Goal: Task Accomplishment & Management: Use online tool/utility

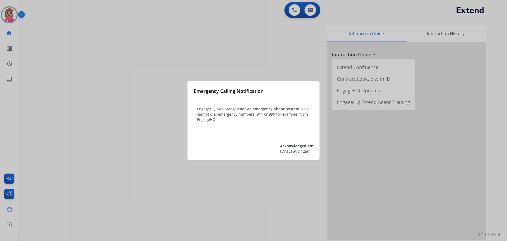
click at [13, 17] on div at bounding box center [253, 120] width 507 height 241
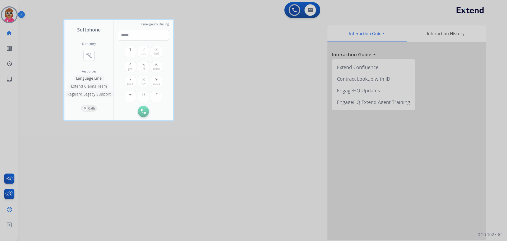
click at [13, 17] on div at bounding box center [253, 120] width 507 height 241
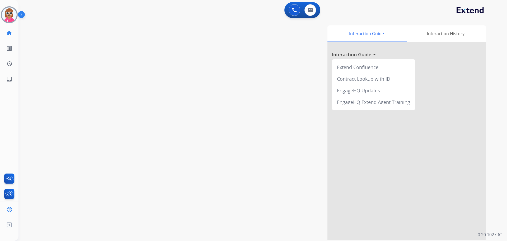
click at [13, 17] on img at bounding box center [9, 14] width 15 height 15
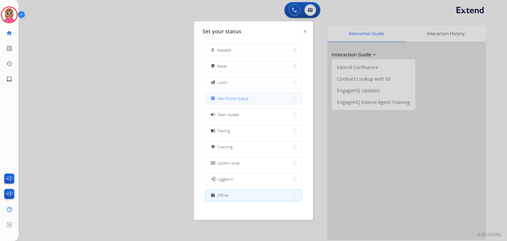
click at [247, 102] on button "assignment Non-Phone Queue" at bounding box center [254, 98] width 96 height 11
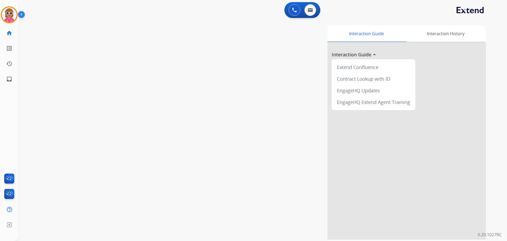
click at [0, 17] on div "[PERSON_NAME] Queue Edit Avatar Agent: [PERSON_NAME] Profile: Extend_Training CS" at bounding box center [9, 14] width 19 height 17
click at [5, 13] on img at bounding box center [9, 14] width 15 height 15
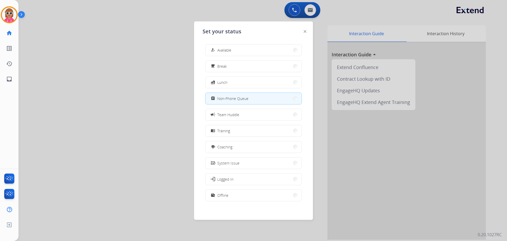
click at [74, 64] on div at bounding box center [253, 120] width 507 height 241
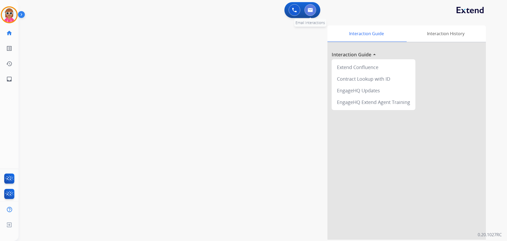
click at [307, 7] on button at bounding box center [311, 10] width 12 height 12
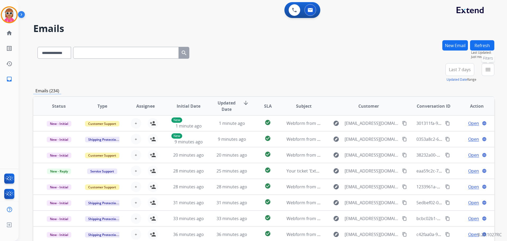
click at [487, 69] on mat-icon "menu" at bounding box center [488, 69] width 6 height 6
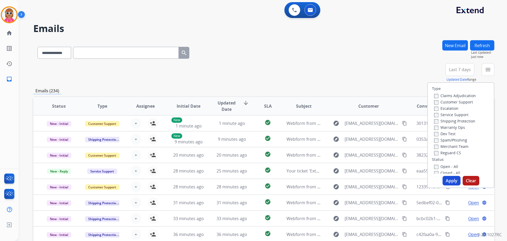
click at [442, 100] on label "Customer Support" at bounding box center [454, 101] width 39 height 5
click at [446, 121] on label "Shipping Protection" at bounding box center [455, 120] width 41 height 5
click at [446, 153] on label "Reguard CS" at bounding box center [448, 152] width 27 height 5
click at [444, 166] on label "Open - All" at bounding box center [447, 166] width 24 height 5
click at [450, 181] on button "Apply" at bounding box center [452, 181] width 18 height 10
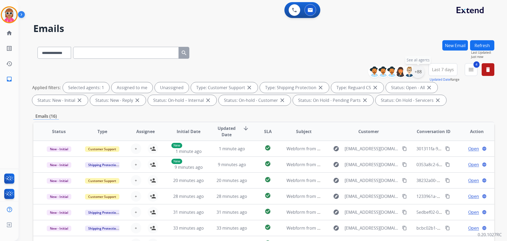
click at [420, 70] on div "+88" at bounding box center [418, 71] width 13 height 13
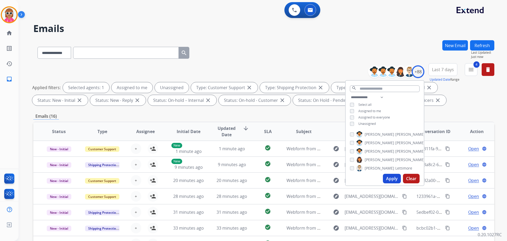
click at [372, 110] on span "Assigned to me" at bounding box center [370, 111] width 23 height 4
click at [375, 121] on span "Unassigned" at bounding box center [367, 123] width 17 height 4
click at [377, 95] on select "**********" at bounding box center [368, 97] width 36 height 6
select select "**********"
click at [350, 94] on select "**********" at bounding box center [368, 97] width 36 height 6
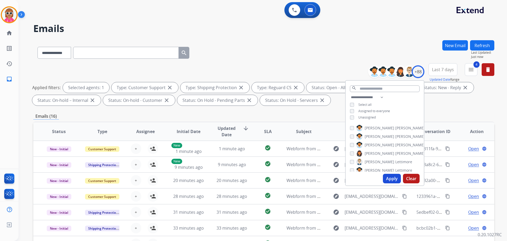
click at [398, 100] on div "**********" at bounding box center [385, 107] width 78 height 27
click at [375, 127] on label "[PERSON_NAME]" at bounding box center [391, 128] width 69 height 6
drag, startPoint x: 375, startPoint y: 134, endPoint x: 374, endPoint y: 137, distance: 2.8
click at [375, 135] on span "[PERSON_NAME]" at bounding box center [380, 136] width 30 height 5
click at [374, 146] on span "Chantelle" at bounding box center [373, 144] width 17 height 5
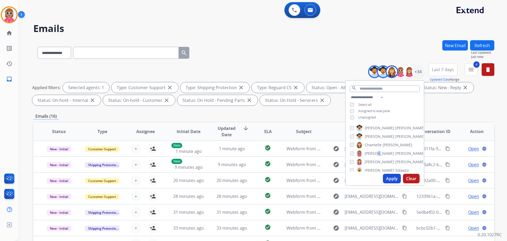
click at [375, 154] on span "[PERSON_NAME]" at bounding box center [380, 153] width 30 height 5
click at [374, 160] on span "[PERSON_NAME]" at bounding box center [380, 161] width 30 height 5
click at [396, 169] on span "Solaazo" at bounding box center [402, 170] width 13 height 5
click at [370, 150] on span "[PERSON_NAME]" at bounding box center [380, 151] width 30 height 5
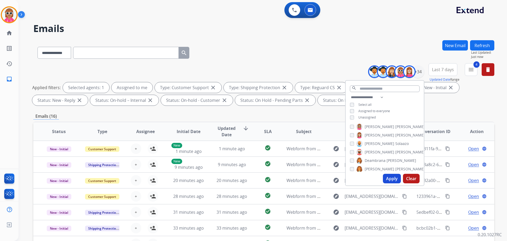
click at [371, 162] on span "Deambrana" at bounding box center [375, 160] width 21 height 5
drag, startPoint x: 371, startPoint y: 171, endPoint x: 374, endPoint y: 161, distance: 9.7
click at [371, 170] on span "[PERSON_NAME]" at bounding box center [380, 168] width 30 height 5
click at [368, 153] on label "Farah Bois" at bounding box center [370, 151] width 27 height 6
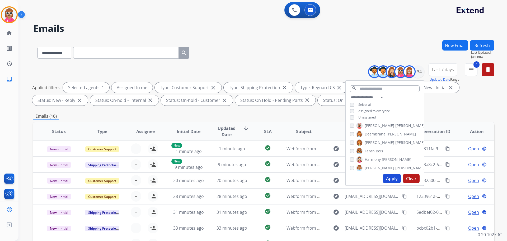
drag, startPoint x: 368, startPoint y: 158, endPoint x: 369, endPoint y: 162, distance: 4.1
click at [368, 158] on span "Harmony" at bounding box center [373, 159] width 16 height 5
click at [370, 166] on span "[PERSON_NAME]" at bounding box center [380, 167] width 30 height 5
click at [366, 160] on label "[PERSON_NAME]" at bounding box center [391, 158] width 69 height 6
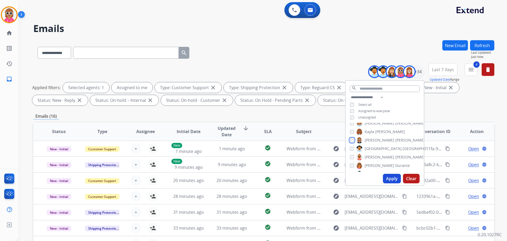
scroll to position [106, 0]
click at [373, 140] on span "[GEOGRAPHIC_DATA]" at bounding box center [383, 140] width 37 height 5
click at [369, 148] on span "[PERSON_NAME]" at bounding box center [380, 148] width 30 height 5
click at [371, 157] on span "[PERSON_NAME]" at bounding box center [380, 157] width 30 height 5
click at [368, 165] on span "[PERSON_NAME]" at bounding box center [380, 165] width 30 height 5
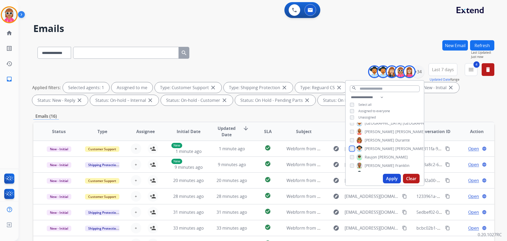
scroll to position [132, 0]
click at [372, 148] on span "Raujon" at bounding box center [371, 147] width 12 height 5
click at [373, 155] on span "[PERSON_NAME]" at bounding box center [380, 156] width 30 height 5
click at [370, 163] on span "[PERSON_NAME]" at bounding box center [380, 164] width 30 height 5
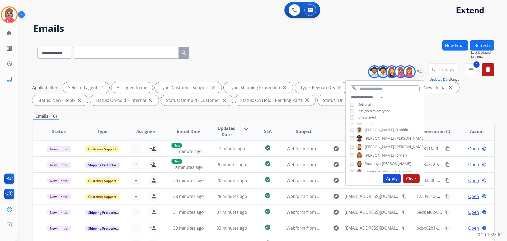
click at [375, 144] on label "[PERSON_NAME]" at bounding box center [391, 147] width 69 height 6
click at [373, 146] on span "[PERSON_NAME]" at bounding box center [380, 146] width 30 height 5
click at [380, 164] on span "Shamaya" at bounding box center [373, 163] width 16 height 5
click at [375, 147] on span "Shamora" at bounding box center [373, 145] width 16 height 5
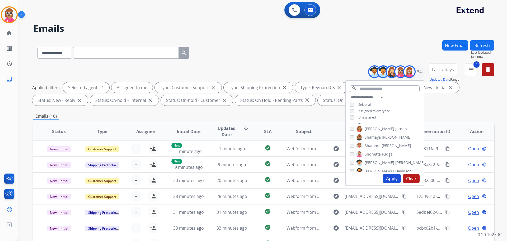
drag, startPoint x: 374, startPoint y: 154, endPoint x: 374, endPoint y: 163, distance: 8.7
click at [374, 154] on span "Shqnetta" at bounding box center [373, 153] width 16 height 5
click at [374, 164] on span "[PERSON_NAME]" at bounding box center [380, 162] width 30 height 5
click at [373, 168] on span "[PERSON_NAME]" at bounding box center [380, 170] width 30 height 5
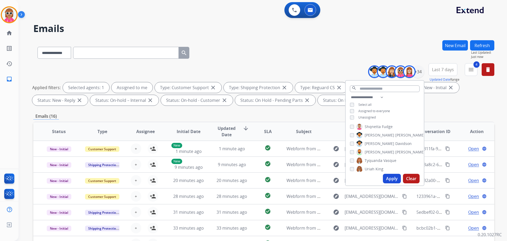
click at [377, 141] on span "[PERSON_NAME]" at bounding box center [380, 143] width 30 height 5
click at [396, 150] on span "[PERSON_NAME]" at bounding box center [411, 151] width 30 height 5
click at [373, 160] on span "Tyquanda" at bounding box center [374, 160] width 18 height 5
click at [373, 166] on span "Uriah" at bounding box center [370, 168] width 10 height 5
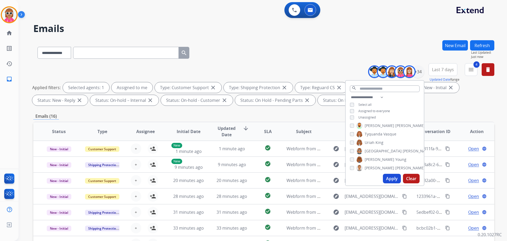
click at [379, 151] on label "[PERSON_NAME]" at bounding box center [395, 151] width 76 height 6
click at [376, 158] on span "[PERSON_NAME]" at bounding box center [380, 159] width 30 height 5
click at [378, 167] on span "[PERSON_NAME]" at bounding box center [380, 167] width 30 height 5
click at [393, 182] on button "Apply" at bounding box center [392, 179] width 18 height 10
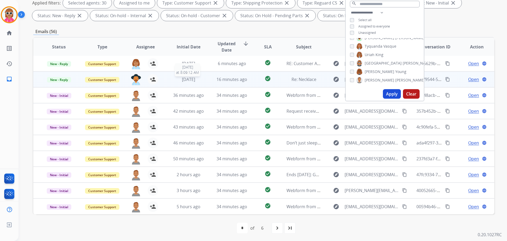
scroll to position [85, 0]
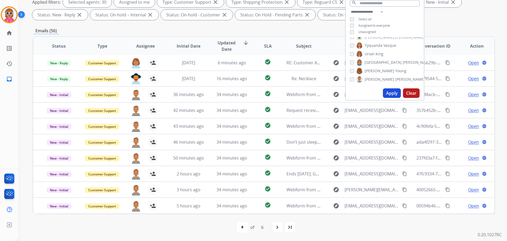
drag, startPoint x: 156, startPoint y: 46, endPoint x: 150, endPoint y: 47, distance: 6.4
click at [155, 47] on th "Assignee" at bounding box center [141, 46] width 43 height 19
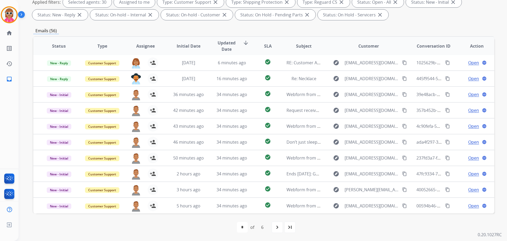
click at [150, 47] on span "Assignee" at bounding box center [145, 46] width 19 height 6
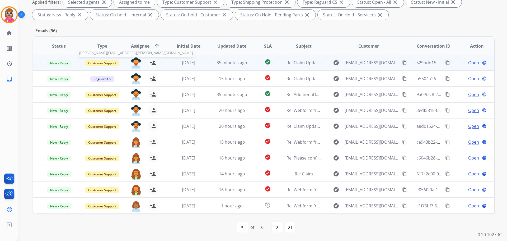
click at [133, 59] on img at bounding box center [136, 62] width 11 height 11
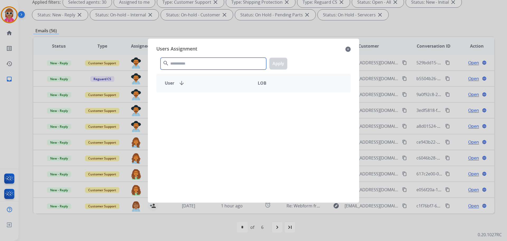
click at [223, 61] on input "text" at bounding box center [214, 64] width 106 height 12
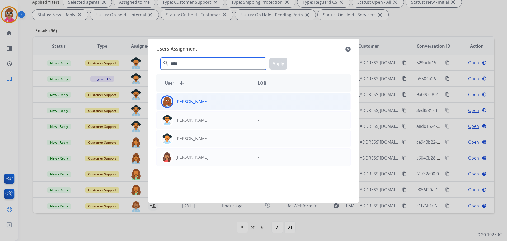
type input "*****"
click at [216, 96] on div "[PERSON_NAME]" at bounding box center [205, 101] width 97 height 13
click at [283, 62] on button "Apply" at bounding box center [279, 64] width 18 height 12
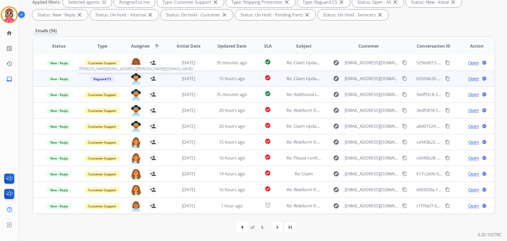
click at [137, 79] on img at bounding box center [136, 78] width 11 height 11
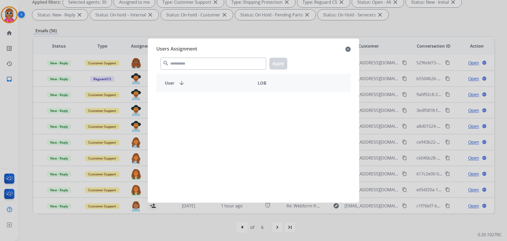
click at [199, 57] on div "search Apply" at bounding box center [253, 62] width 195 height 18
click at [197, 61] on input "text" at bounding box center [214, 64] width 106 height 12
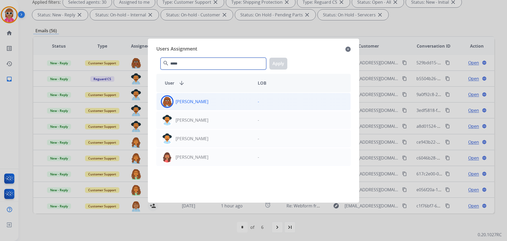
type input "*****"
click at [192, 105] on div "[PERSON_NAME]" at bounding box center [205, 101] width 97 height 13
click at [278, 62] on button "Apply" at bounding box center [279, 64] width 18 height 12
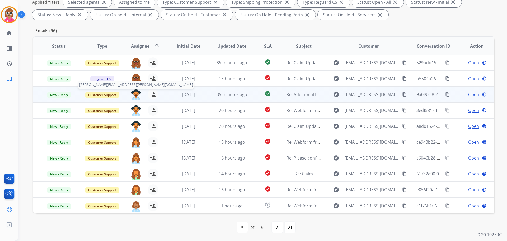
click at [137, 96] on img at bounding box center [136, 94] width 11 height 11
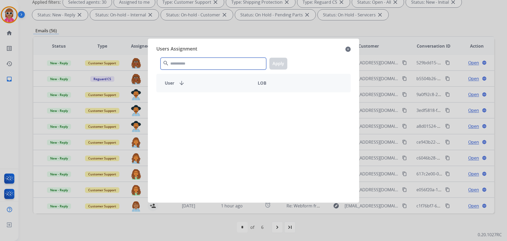
click at [206, 67] on input "text" at bounding box center [214, 64] width 106 height 12
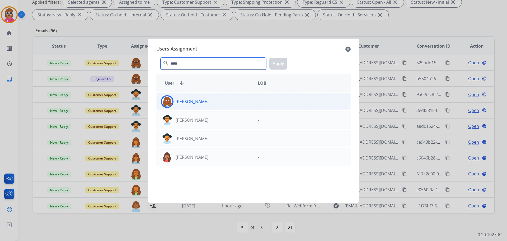
type input "*****"
click at [204, 104] on div "[PERSON_NAME]" at bounding box center [205, 101] width 97 height 13
click at [278, 60] on button "Apply" at bounding box center [279, 64] width 18 height 12
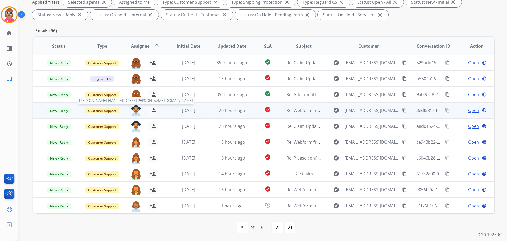
click at [133, 113] on img at bounding box center [136, 110] width 11 height 11
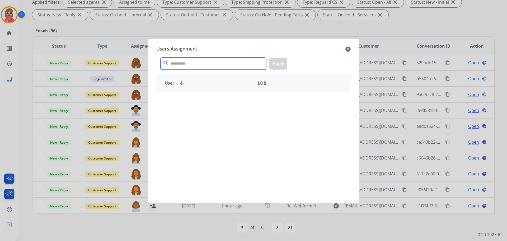
click at [185, 66] on input "text" at bounding box center [214, 64] width 106 height 12
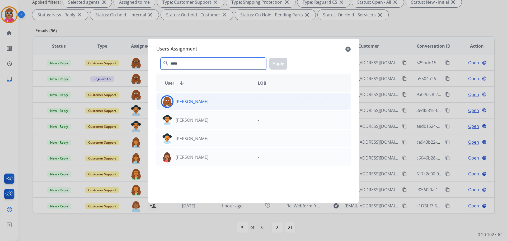
type input "*****"
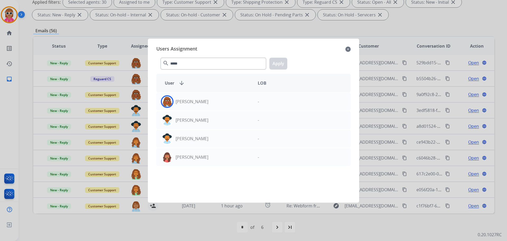
drag, startPoint x: 190, startPoint y: 99, endPoint x: 210, endPoint y: 88, distance: 23.4
click at [191, 99] on p "[PERSON_NAME]" at bounding box center [192, 101] width 33 height 6
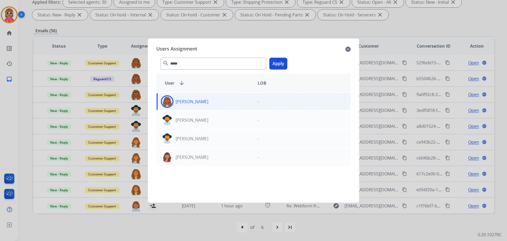
drag, startPoint x: 283, startPoint y: 68, endPoint x: 279, endPoint y: 66, distance: 4.8
click at [283, 67] on button "Apply" at bounding box center [279, 64] width 18 height 12
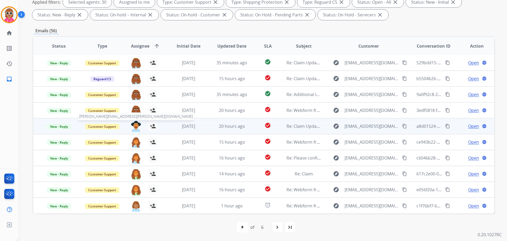
click at [134, 125] on img at bounding box center [136, 126] width 11 height 11
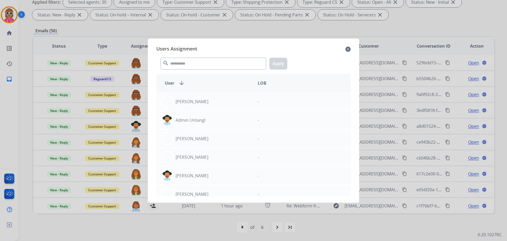
drag, startPoint x: 187, startPoint y: 70, endPoint x: 190, endPoint y: 68, distance: 3.8
click at [187, 70] on div "search Apply" at bounding box center [253, 62] width 195 height 18
click at [193, 64] on input "text" at bounding box center [214, 64] width 106 height 12
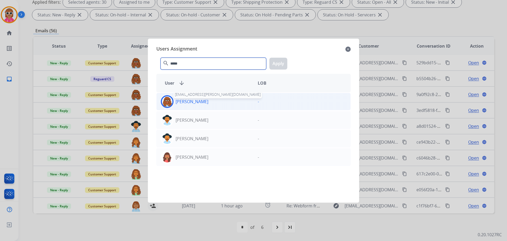
type input "*****"
drag, startPoint x: 199, startPoint y: 103, endPoint x: 209, endPoint y: 102, distance: 10.6
click at [200, 103] on p "[PERSON_NAME]" at bounding box center [192, 101] width 33 height 6
click at [285, 63] on button "Apply" at bounding box center [279, 64] width 18 height 12
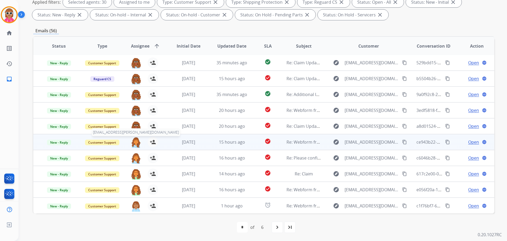
click at [135, 141] on img at bounding box center [136, 142] width 11 height 11
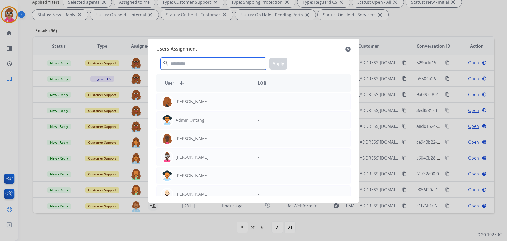
click at [205, 61] on input "text" at bounding box center [214, 64] width 106 height 12
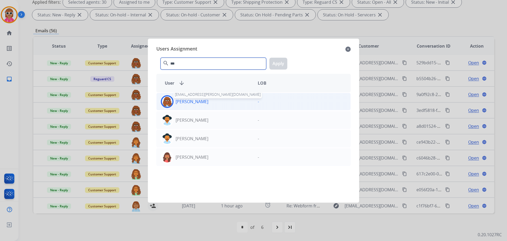
type input "***"
drag, startPoint x: 189, startPoint y: 101, endPoint x: 227, endPoint y: 91, distance: 38.5
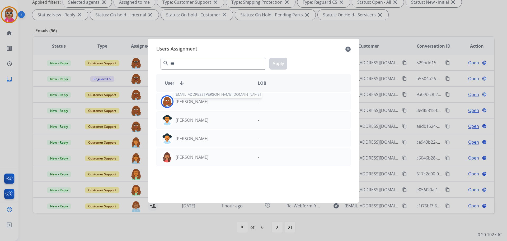
click at [190, 101] on p "[PERSON_NAME]" at bounding box center [192, 101] width 33 height 6
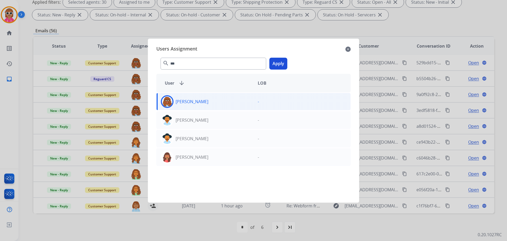
click at [288, 62] on div "*** search Apply" at bounding box center [253, 62] width 195 height 18
click at [284, 63] on button "Apply" at bounding box center [279, 64] width 18 height 12
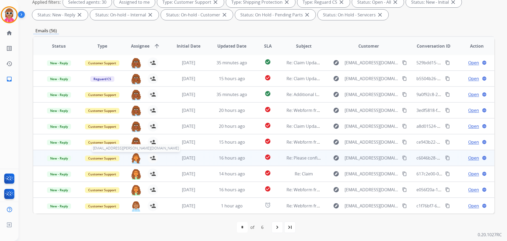
click at [135, 156] on img at bounding box center [136, 158] width 11 height 11
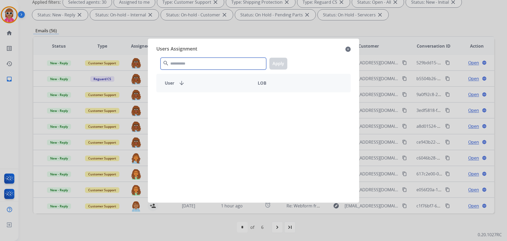
click at [207, 58] on input "text" at bounding box center [214, 64] width 106 height 12
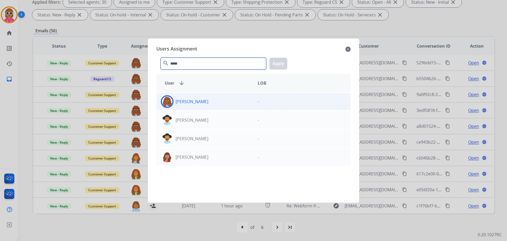
type input "*****"
click at [186, 105] on div "[PERSON_NAME]" at bounding box center [205, 101] width 97 height 13
drag, startPoint x: 287, startPoint y: 64, endPoint x: 283, endPoint y: 66, distance: 4.9
click at [287, 64] on button "Apply" at bounding box center [279, 64] width 18 height 12
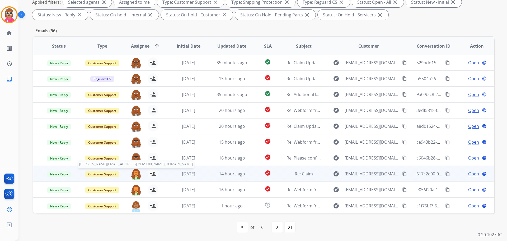
click at [135, 174] on img at bounding box center [136, 173] width 11 height 11
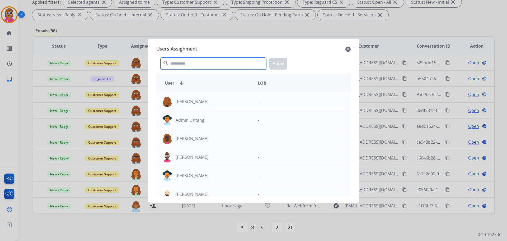
click at [195, 63] on input "text" at bounding box center [214, 64] width 106 height 12
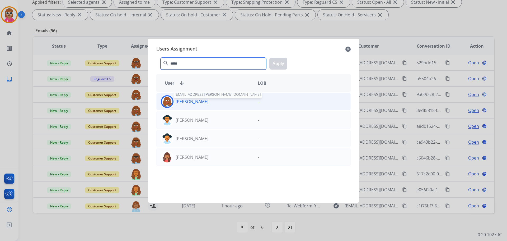
type input "*****"
click at [206, 103] on div "[PERSON_NAME]" at bounding box center [205, 101] width 97 height 13
click at [276, 59] on button "Apply" at bounding box center [279, 64] width 18 height 12
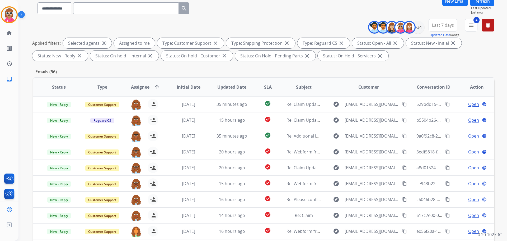
scroll to position [6, 0]
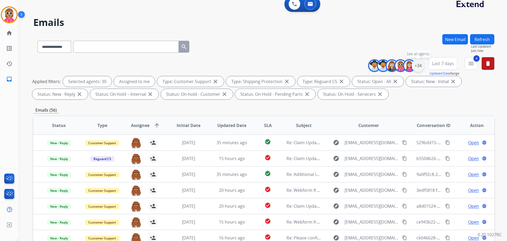
click at [417, 67] on div "+34" at bounding box center [418, 65] width 13 height 13
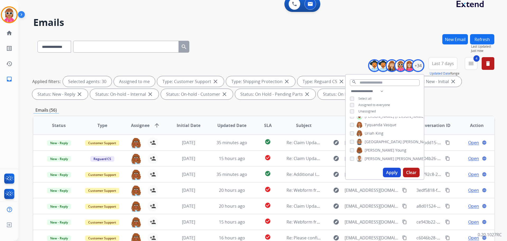
click at [376, 156] on span "[PERSON_NAME]" at bounding box center [380, 158] width 30 height 5
click at [394, 175] on button "Apply" at bounding box center [392, 173] width 18 height 10
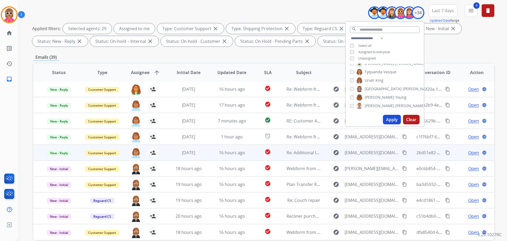
scroll to position [85, 0]
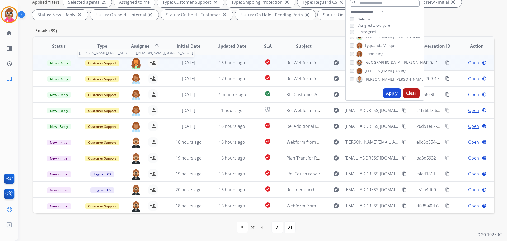
click at [134, 64] on img at bounding box center [136, 62] width 11 height 11
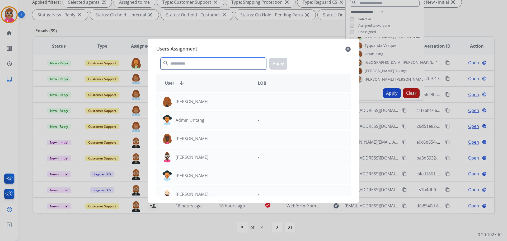
click at [180, 65] on input "text" at bounding box center [214, 64] width 106 height 12
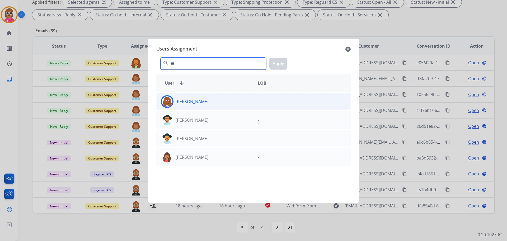
type input "***"
click at [202, 99] on div "[PERSON_NAME]" at bounding box center [205, 101] width 97 height 13
drag, startPoint x: 278, startPoint y: 63, endPoint x: 237, endPoint y: 76, distance: 42.8
click at [278, 63] on button "Apply" at bounding box center [279, 64] width 18 height 12
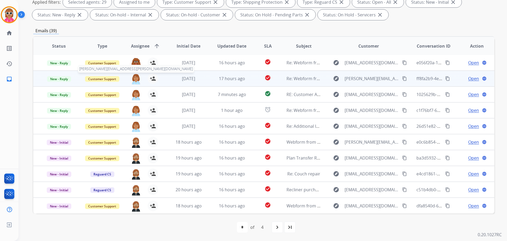
click at [135, 78] on img at bounding box center [136, 78] width 11 height 11
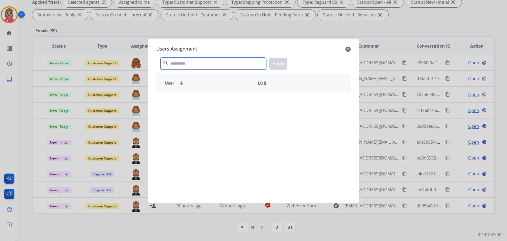
click at [182, 67] on input "text" at bounding box center [214, 64] width 106 height 12
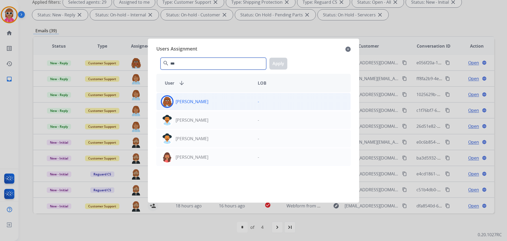
type input "***"
click at [170, 98] on img at bounding box center [167, 101] width 11 height 11
click at [276, 63] on button "Apply" at bounding box center [279, 64] width 18 height 12
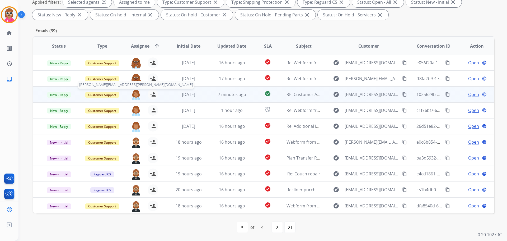
click at [133, 94] on img at bounding box center [136, 94] width 11 height 11
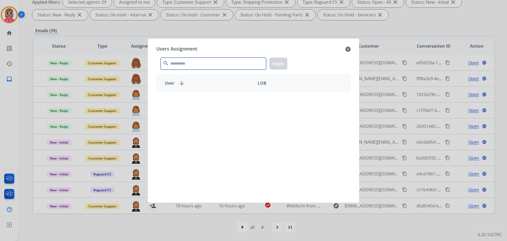
click at [202, 64] on input "text" at bounding box center [214, 64] width 106 height 12
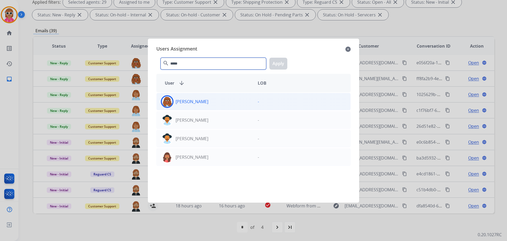
type input "*****"
drag, startPoint x: 209, startPoint y: 103, endPoint x: 208, endPoint y: 100, distance: 3.0
click at [209, 101] on div "[PERSON_NAME]" at bounding box center [205, 101] width 97 height 13
click at [274, 63] on button "Apply" at bounding box center [279, 64] width 18 height 12
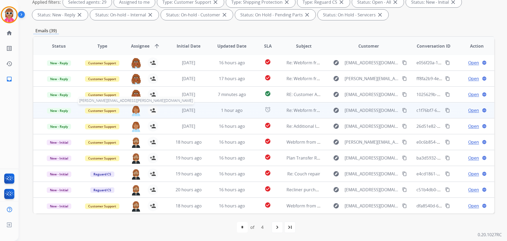
click at [134, 110] on img at bounding box center [136, 110] width 11 height 11
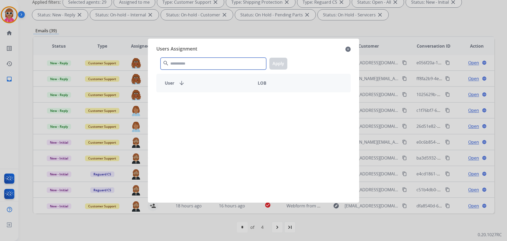
click at [210, 62] on input "text" at bounding box center [214, 64] width 106 height 12
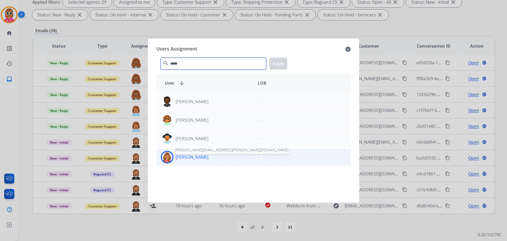
type input "*****"
click at [193, 157] on p "[PERSON_NAME]" at bounding box center [192, 157] width 33 height 6
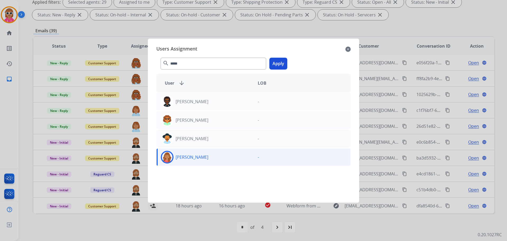
drag, startPoint x: 275, startPoint y: 64, endPoint x: 269, endPoint y: 67, distance: 6.7
click at [275, 63] on button "Apply" at bounding box center [279, 64] width 18 height 12
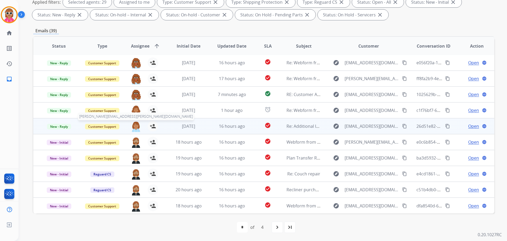
click at [135, 125] on img at bounding box center [136, 126] width 11 height 11
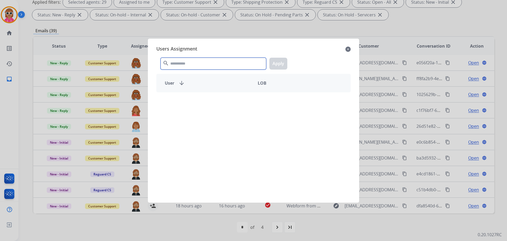
click at [193, 64] on input "text" at bounding box center [214, 64] width 106 height 12
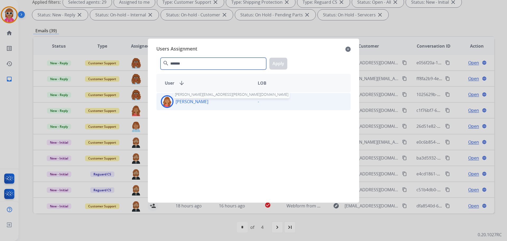
type input "*******"
click at [196, 100] on p "[PERSON_NAME]" at bounding box center [192, 101] width 33 height 6
click at [274, 64] on button "Apply" at bounding box center [279, 64] width 18 height 12
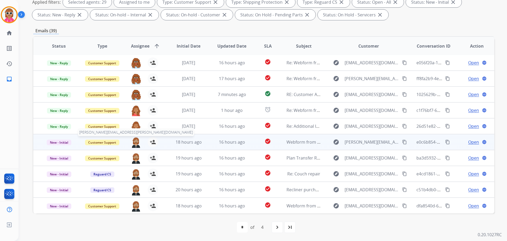
click at [133, 142] on img at bounding box center [136, 142] width 11 height 11
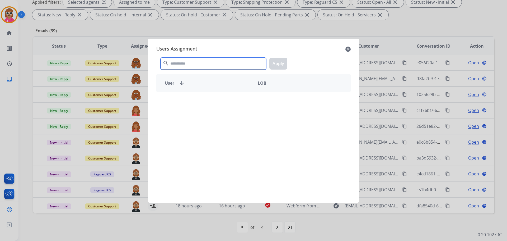
click at [185, 65] on input "text" at bounding box center [214, 64] width 106 height 12
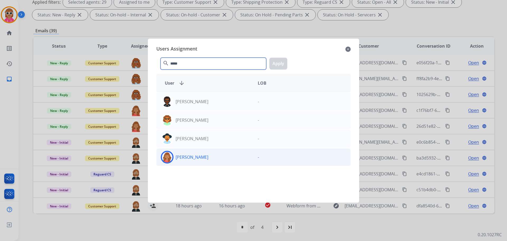
type input "*****"
click at [198, 162] on div "[PERSON_NAME]" at bounding box center [205, 157] width 97 height 13
click at [283, 64] on button "Apply" at bounding box center [279, 64] width 18 height 12
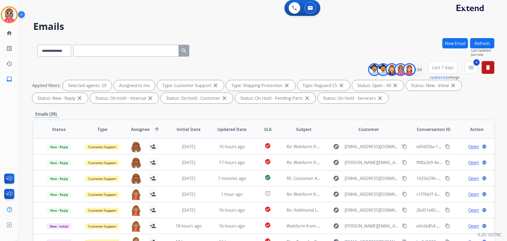
scroll to position [0, 0]
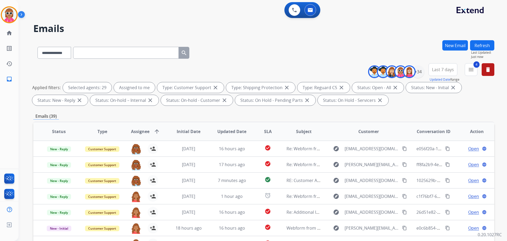
click at [481, 44] on button "Refresh" at bounding box center [482, 45] width 24 height 10
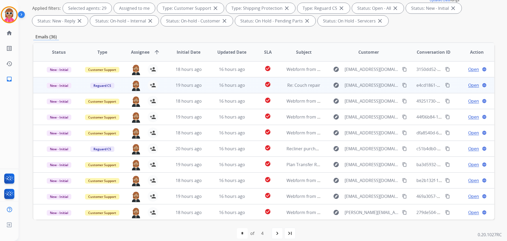
scroll to position [1, 0]
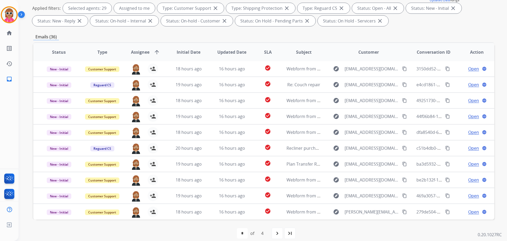
click at [279, 233] on mat-icon "navigate_next" at bounding box center [277, 233] width 6 height 6
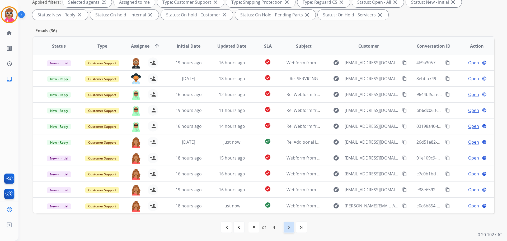
click at [285, 232] on div "navigate_next" at bounding box center [289, 227] width 12 height 12
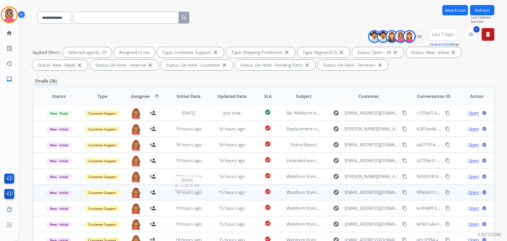
scroll to position [85, 0]
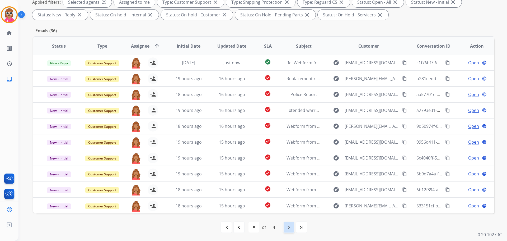
click at [290, 225] on mat-icon "navigate_next" at bounding box center [289, 227] width 6 height 6
select select "*"
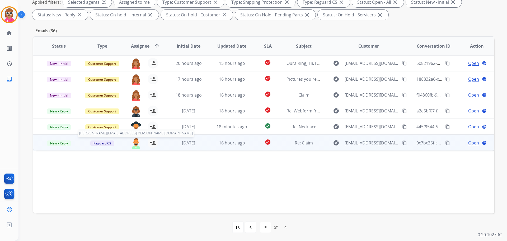
click at [132, 143] on img at bounding box center [136, 142] width 11 height 11
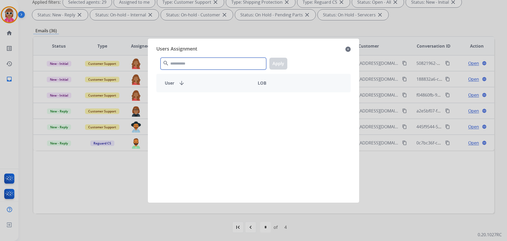
click at [182, 63] on input "text" at bounding box center [214, 64] width 106 height 12
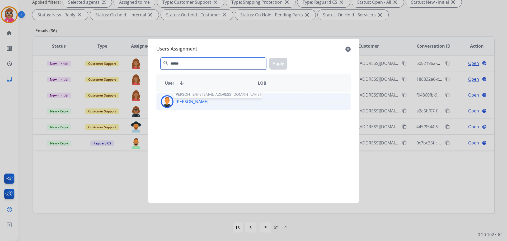
type input "******"
click at [194, 101] on p "[PERSON_NAME]" at bounding box center [192, 101] width 33 height 6
click at [275, 64] on button "Apply" at bounding box center [279, 64] width 18 height 12
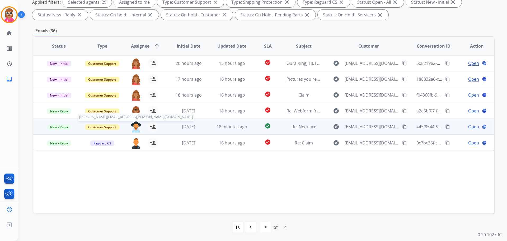
click at [138, 129] on img at bounding box center [136, 126] width 11 height 11
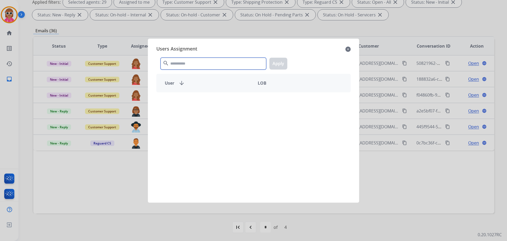
click at [196, 63] on input "text" at bounding box center [214, 64] width 106 height 12
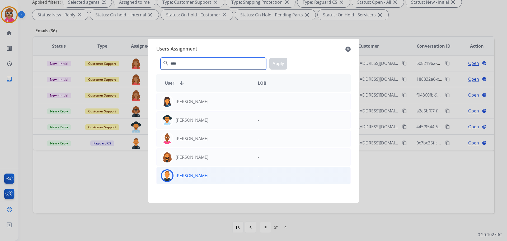
type input "****"
click at [194, 178] on p "[PERSON_NAME]" at bounding box center [192, 175] width 33 height 6
click at [280, 67] on button "Apply" at bounding box center [279, 64] width 18 height 12
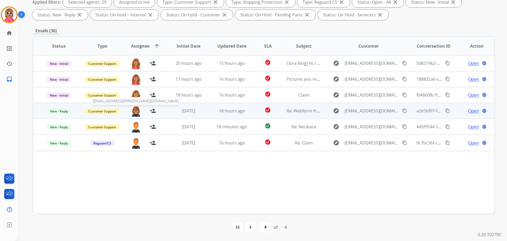
click at [135, 109] on img at bounding box center [136, 110] width 11 height 11
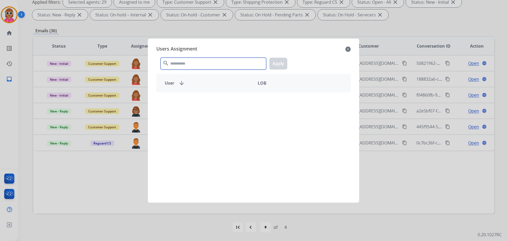
click at [190, 65] on input "text" at bounding box center [214, 64] width 106 height 12
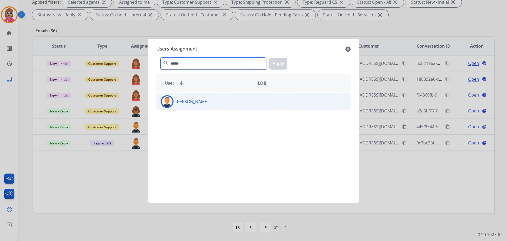
type input "******"
drag, startPoint x: 180, startPoint y: 96, endPoint x: 180, endPoint y: 99, distance: 3.2
click at [180, 95] on div "[PERSON_NAME]" at bounding box center [205, 101] width 97 height 13
click at [285, 64] on button "Apply" at bounding box center [279, 64] width 18 height 12
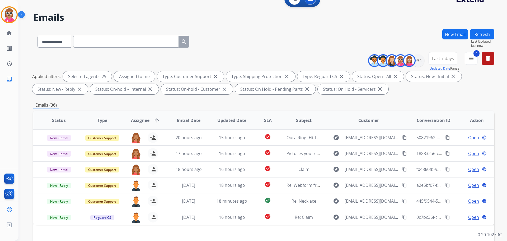
scroll to position [0, 0]
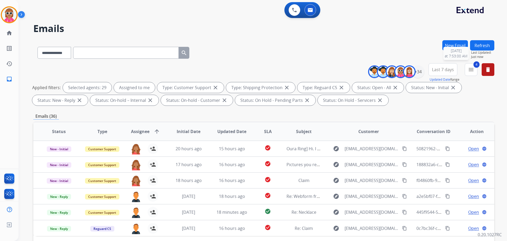
click at [489, 50] on div "Refresh Last Updated: Just now [DATE] 7:53:00 AM" at bounding box center [482, 49] width 24 height 19
click at [485, 47] on button "Refresh" at bounding box center [482, 45] width 24 height 10
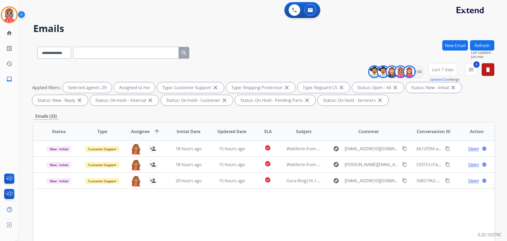
click at [477, 36] on div "**********" at bounding box center [257, 139] width 476 height 241
drag, startPoint x: 478, startPoint y: 40, endPoint x: 477, endPoint y: 44, distance: 3.2
click at [478, 41] on button "Refresh" at bounding box center [482, 45] width 24 height 10
click at [420, 72] on div "+34" at bounding box center [418, 71] width 13 height 13
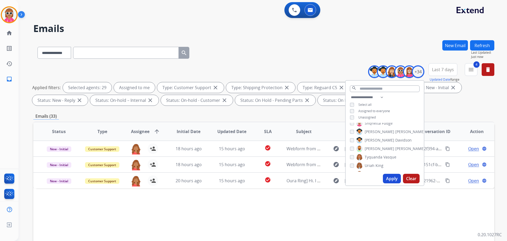
scroll to position [190, 0]
drag, startPoint x: 387, startPoint y: 180, endPoint x: 382, endPoint y: 179, distance: 4.6
click at [386, 180] on button "Apply" at bounding box center [392, 179] width 18 height 10
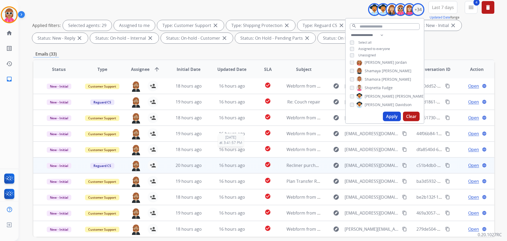
scroll to position [85, 0]
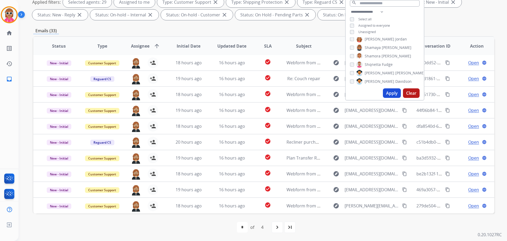
click at [271, 224] on div "first_page navigate_before * * * * of 4 navigate_next last_page" at bounding box center [263, 227] width 461 height 11
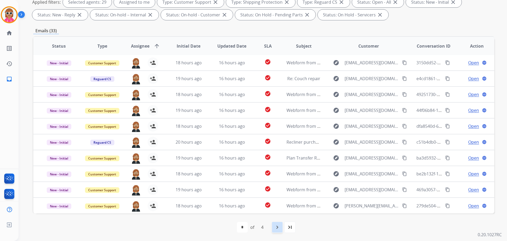
click at [280, 223] on div "navigate_next" at bounding box center [278, 227] width 12 height 12
select select "*"
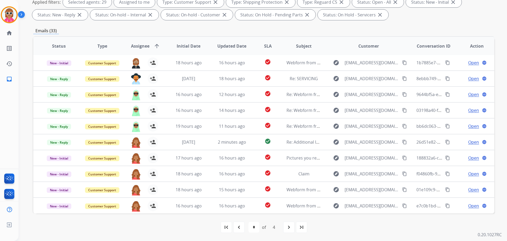
click at [351, 224] on div "first_page navigate_before * * * * of 4 navigate_next last_page" at bounding box center [263, 227] width 461 height 11
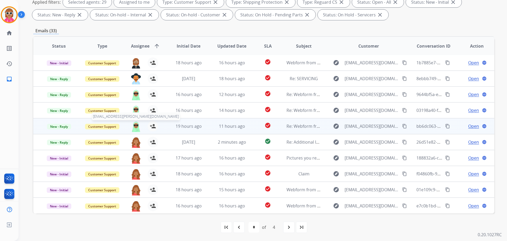
click at [133, 125] on img at bounding box center [136, 126] width 11 height 11
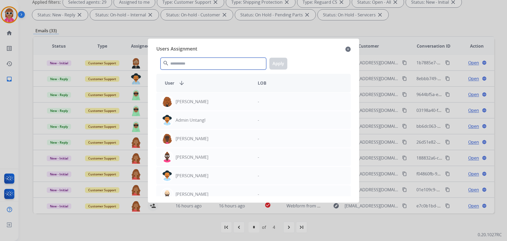
click at [189, 60] on input "text" at bounding box center [214, 64] width 106 height 12
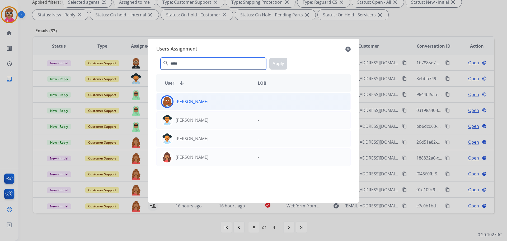
type input "*****"
drag, startPoint x: 224, startPoint y: 105, endPoint x: 235, endPoint y: 100, distance: 12.3
click at [224, 105] on div "[PERSON_NAME]" at bounding box center [205, 101] width 97 height 13
click at [283, 63] on button "Apply" at bounding box center [279, 64] width 18 height 12
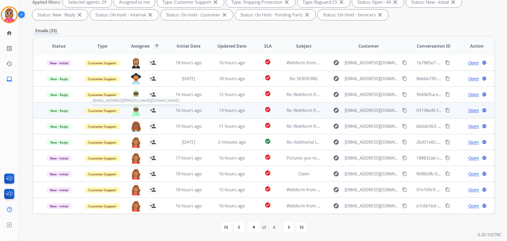
click at [135, 110] on img at bounding box center [136, 110] width 11 height 11
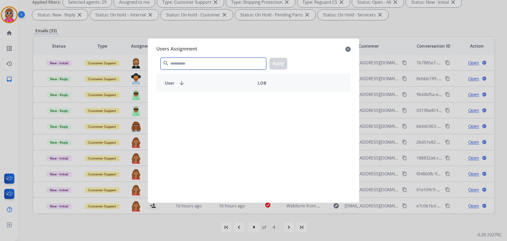
click at [235, 61] on input "text" at bounding box center [214, 64] width 106 height 12
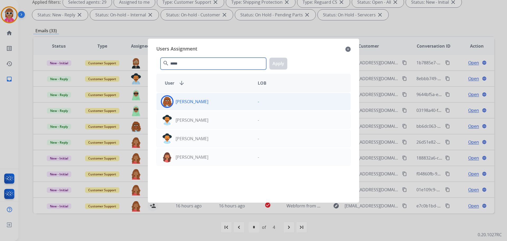
type input "*****"
click at [197, 104] on p "[PERSON_NAME]" at bounding box center [192, 101] width 33 height 6
click at [276, 67] on button "Apply" at bounding box center [279, 64] width 18 height 12
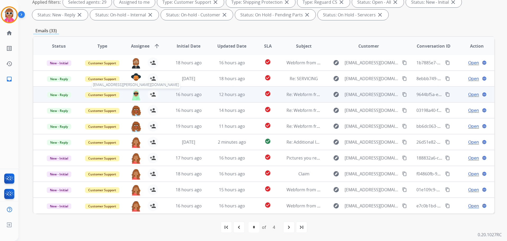
click at [136, 96] on img at bounding box center [136, 94] width 11 height 11
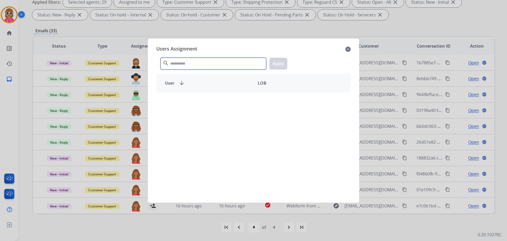
click at [195, 66] on input "text" at bounding box center [214, 64] width 106 height 12
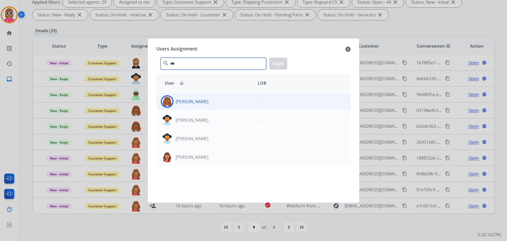
type input "***"
click at [197, 100] on p "[PERSON_NAME]" at bounding box center [192, 101] width 33 height 6
click at [279, 61] on button "Apply" at bounding box center [279, 64] width 18 height 12
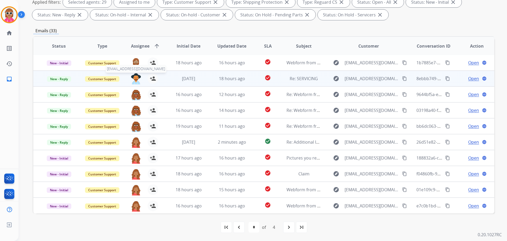
click at [133, 78] on img at bounding box center [136, 78] width 11 height 11
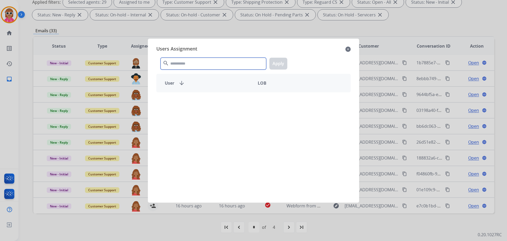
click at [169, 62] on input "text" at bounding box center [214, 64] width 106 height 12
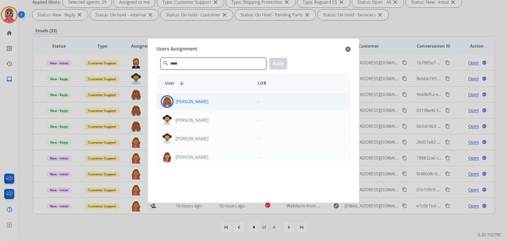
type input "*****"
click at [227, 96] on div "[PERSON_NAME]" at bounding box center [205, 101] width 97 height 13
drag, startPoint x: 274, startPoint y: 64, endPoint x: 269, endPoint y: 64, distance: 5.3
click at [274, 64] on button "Apply" at bounding box center [279, 64] width 18 height 12
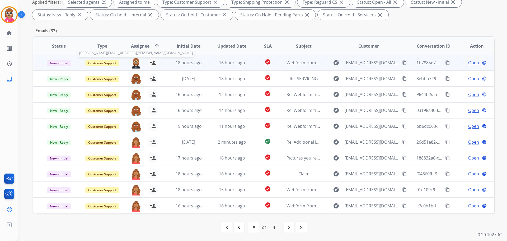
click at [135, 62] on img at bounding box center [136, 62] width 11 height 11
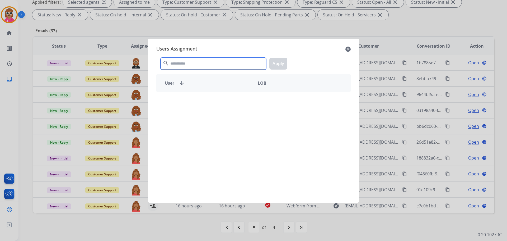
click at [203, 59] on input "text" at bounding box center [214, 64] width 106 height 12
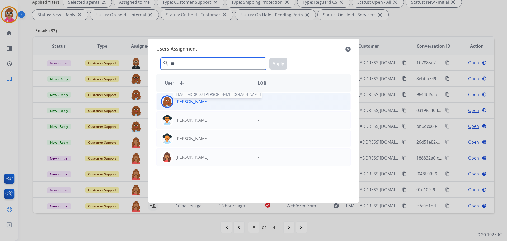
type input "***"
click at [199, 105] on div "[PERSON_NAME] [PERSON_NAME][EMAIL_ADDRESS][PERSON_NAME][DOMAIN_NAME]" at bounding box center [205, 101] width 97 height 13
click at [277, 66] on button "Apply" at bounding box center [279, 64] width 18 height 12
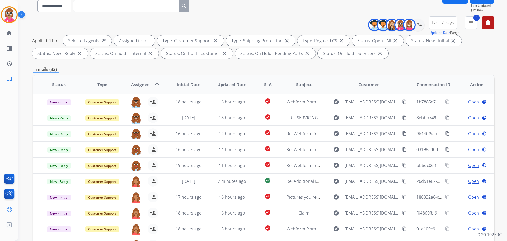
scroll to position [6, 0]
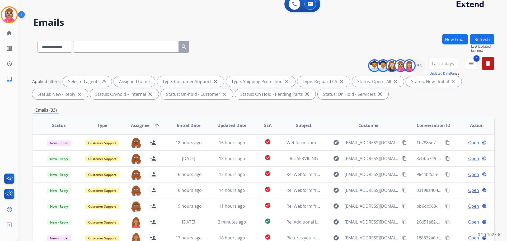
click at [483, 38] on button "Refresh" at bounding box center [482, 39] width 24 height 10
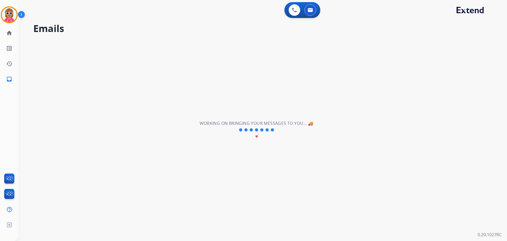
scroll to position [0, 0]
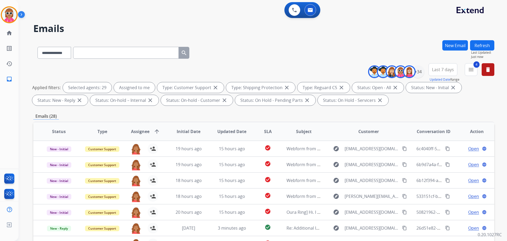
drag, startPoint x: 233, startPoint y: 54, endPoint x: 230, endPoint y: 66, distance: 12.6
click at [233, 54] on div "**********" at bounding box center [263, 51] width 461 height 23
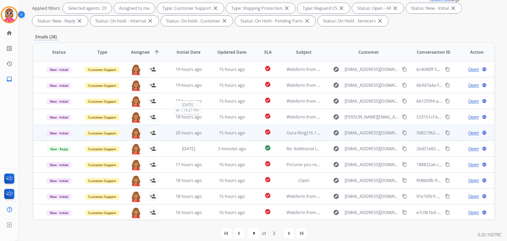
scroll to position [1, 0]
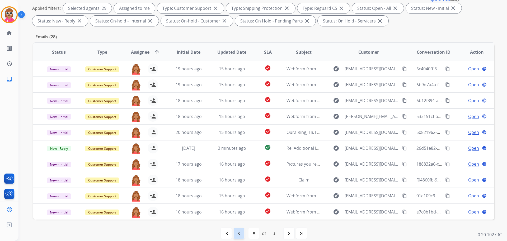
click at [237, 233] on mat-icon "navigate_before" at bounding box center [239, 233] width 6 height 6
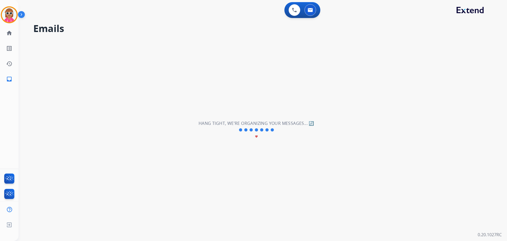
select select "*"
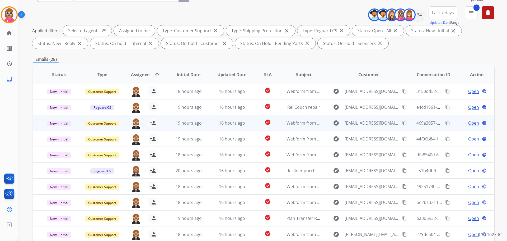
scroll to position [85, 0]
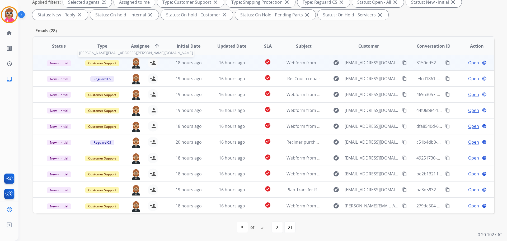
click at [136, 63] on img at bounding box center [136, 62] width 11 height 11
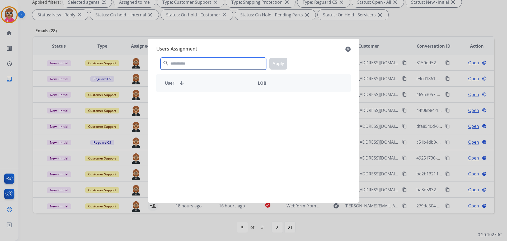
click at [193, 60] on input "text" at bounding box center [214, 64] width 106 height 12
type input "******"
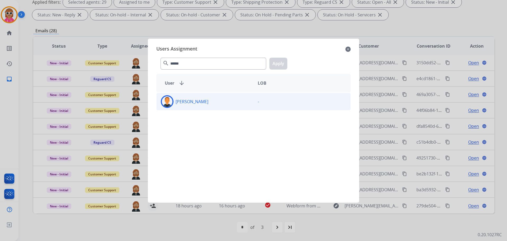
drag, startPoint x: 225, startPoint y: 112, endPoint x: 220, endPoint y: 99, distance: 13.6
click at [225, 108] on div "[PERSON_NAME] -" at bounding box center [253, 144] width 195 height 104
click at [220, 98] on div "[PERSON_NAME]" at bounding box center [205, 101] width 97 height 13
click at [282, 65] on button "Apply" at bounding box center [279, 64] width 18 height 12
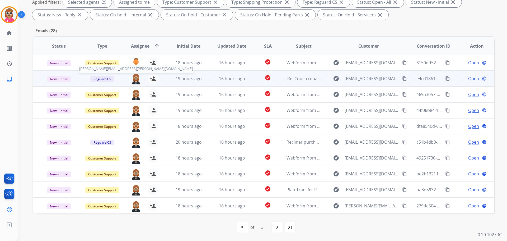
click at [135, 78] on img at bounding box center [136, 78] width 11 height 11
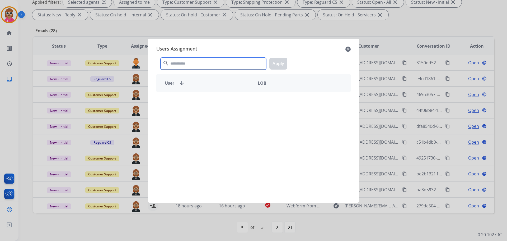
click at [190, 64] on input "text" at bounding box center [214, 64] width 106 height 12
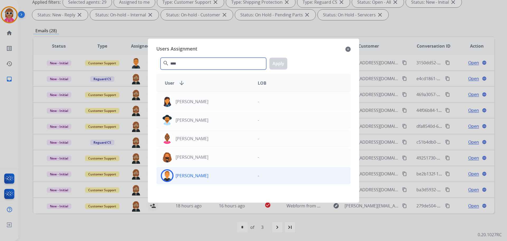
type input "****"
click at [204, 172] on div "[PERSON_NAME]" at bounding box center [205, 175] width 97 height 13
click at [280, 66] on button "Apply" at bounding box center [279, 64] width 18 height 12
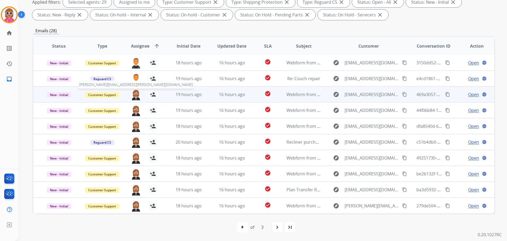
click at [136, 94] on img at bounding box center [136, 94] width 11 height 11
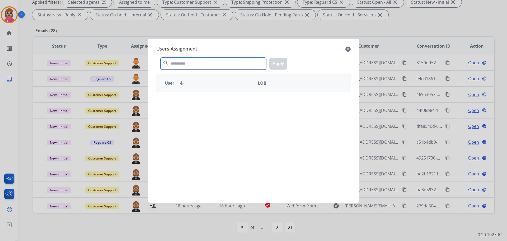
click at [186, 67] on input "text" at bounding box center [214, 64] width 106 height 12
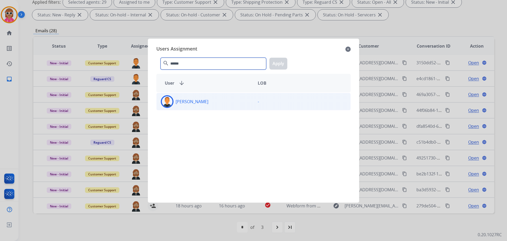
type input "******"
drag, startPoint x: 186, startPoint y: 96, endPoint x: 206, endPoint y: 96, distance: 20.4
click at [188, 96] on div "[PERSON_NAME]" at bounding box center [205, 101] width 97 height 13
click at [282, 68] on button "Apply" at bounding box center [279, 64] width 18 height 12
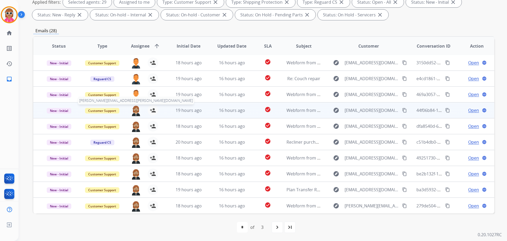
click at [135, 105] on img at bounding box center [136, 110] width 11 height 11
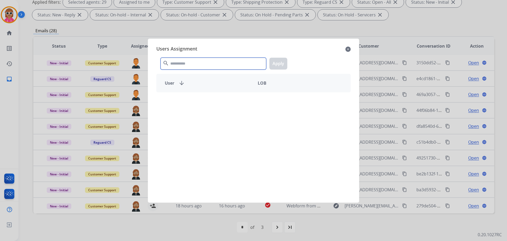
click at [202, 66] on input "text" at bounding box center [214, 64] width 106 height 12
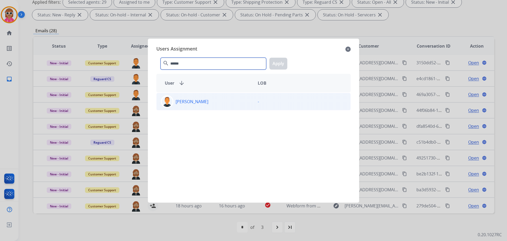
type input "******"
click at [207, 102] on div "[PERSON_NAME]" at bounding box center [205, 101] width 97 height 13
click at [281, 63] on button "Apply" at bounding box center [279, 64] width 18 height 12
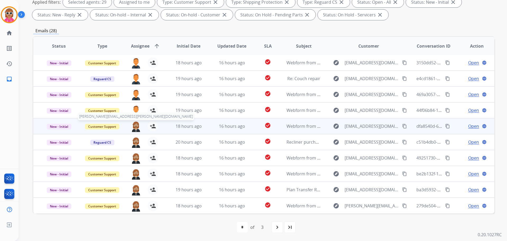
click at [135, 127] on img at bounding box center [136, 126] width 11 height 11
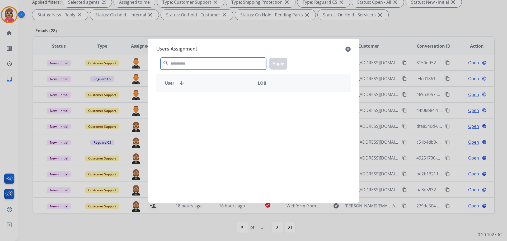
click at [197, 62] on input "text" at bounding box center [214, 64] width 106 height 12
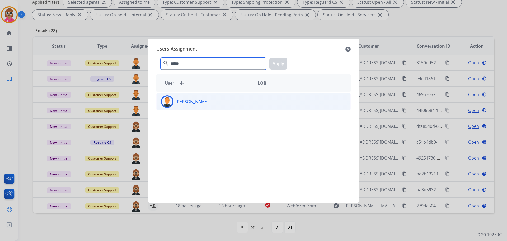
type input "******"
click at [192, 102] on p "[PERSON_NAME]" at bounding box center [192, 101] width 33 height 6
click at [268, 65] on div "****** search Apply" at bounding box center [253, 62] width 195 height 18
drag, startPoint x: 281, startPoint y: 64, endPoint x: 273, endPoint y: 69, distance: 8.8
click at [275, 68] on button "Apply" at bounding box center [279, 64] width 18 height 12
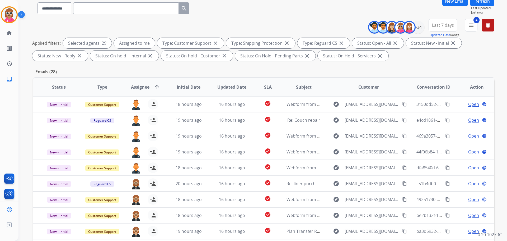
scroll to position [6, 0]
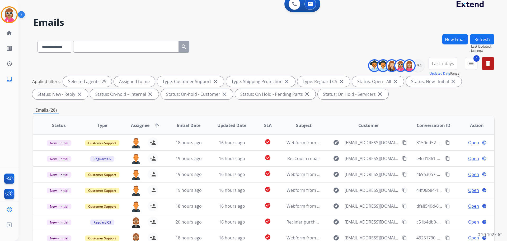
drag, startPoint x: 496, startPoint y: 36, endPoint x: 480, endPoint y: 41, distance: 15.6
click at [492, 38] on div "**********" at bounding box center [263, 120] width 489 height 241
click at [480, 41] on button "Refresh" at bounding box center [482, 39] width 24 height 10
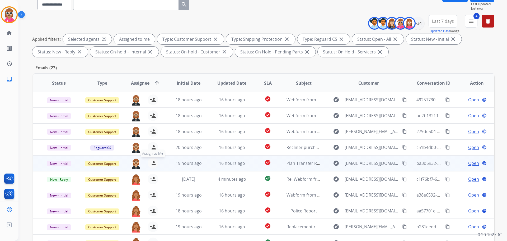
scroll to position [85, 0]
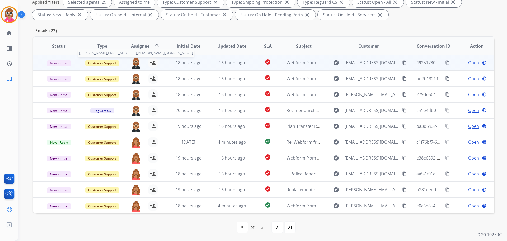
click at [136, 61] on img at bounding box center [136, 62] width 11 height 11
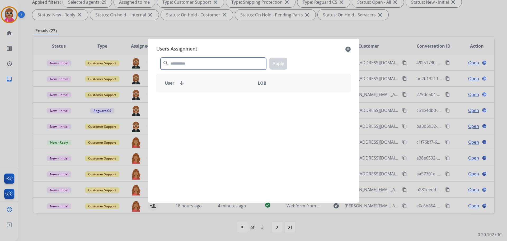
click at [192, 63] on input "text" at bounding box center [214, 64] width 106 height 12
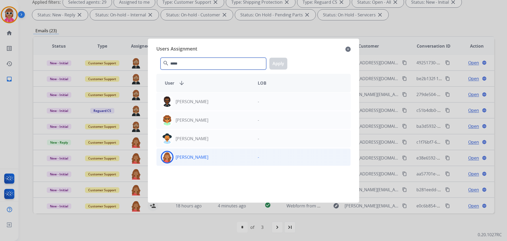
type input "*****"
click at [206, 153] on div "[PERSON_NAME]" at bounding box center [205, 157] width 97 height 13
click at [281, 61] on button "Apply" at bounding box center [279, 64] width 18 height 12
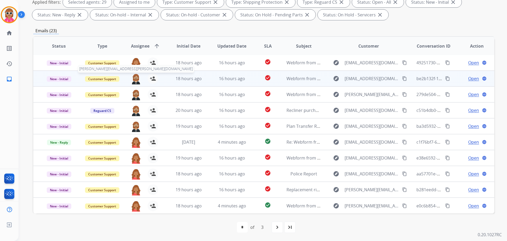
click at [136, 79] on img at bounding box center [136, 78] width 11 height 11
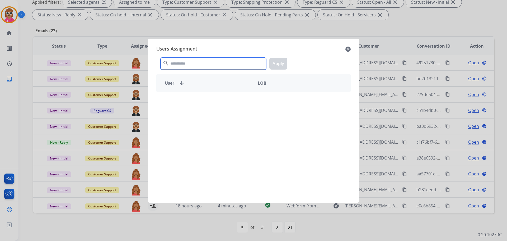
click at [184, 67] on input "text" at bounding box center [214, 64] width 106 height 12
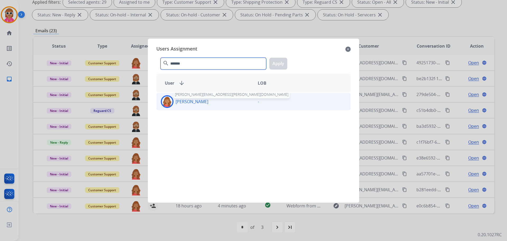
type input "*******"
click at [189, 102] on p "[PERSON_NAME]" at bounding box center [192, 101] width 33 height 6
click at [277, 65] on button "Apply" at bounding box center [279, 64] width 18 height 12
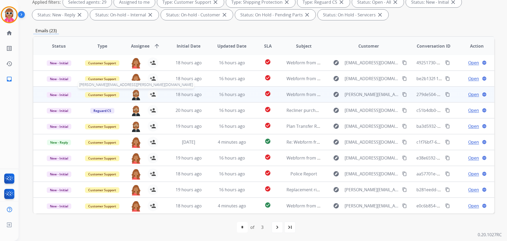
click at [132, 95] on img at bounding box center [136, 94] width 11 height 11
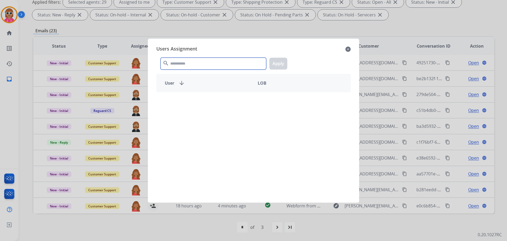
click at [200, 64] on input "text" at bounding box center [214, 64] width 106 height 12
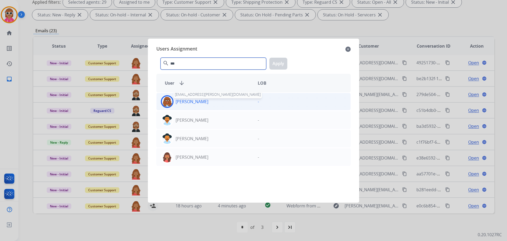
type input "***"
click at [196, 100] on p "[PERSON_NAME]" at bounding box center [192, 101] width 33 height 6
click at [280, 64] on button "Apply" at bounding box center [279, 64] width 18 height 12
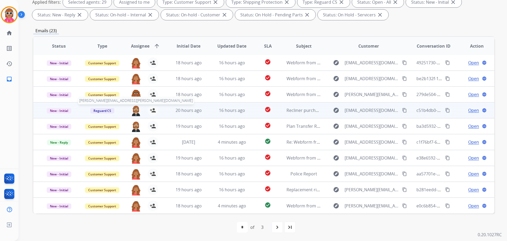
click at [131, 106] on img at bounding box center [136, 110] width 11 height 11
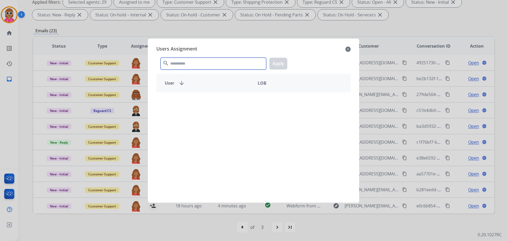
click at [181, 65] on input "text" at bounding box center [214, 64] width 106 height 12
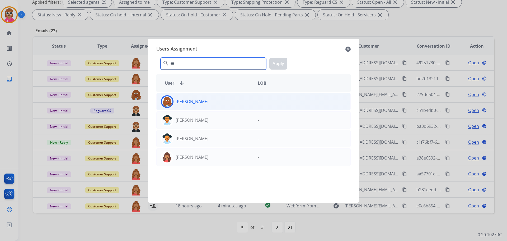
type input "***"
click at [193, 105] on div "[PERSON_NAME]" at bounding box center [205, 101] width 97 height 13
click at [282, 61] on button "Apply" at bounding box center [279, 64] width 18 height 12
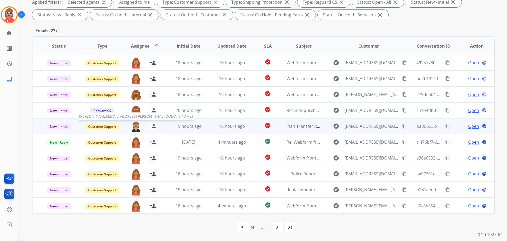
click at [133, 122] on img at bounding box center [136, 126] width 11 height 11
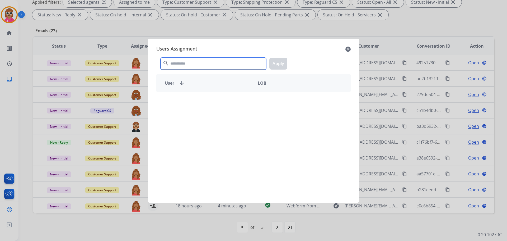
click at [201, 63] on input "text" at bounding box center [214, 64] width 106 height 12
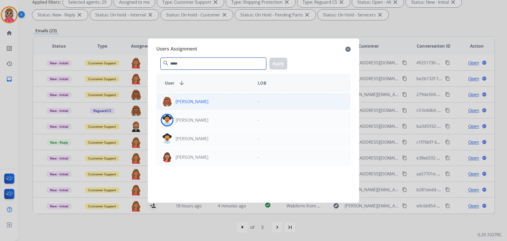
type input "*****"
click at [214, 104] on div "[PERSON_NAME]" at bounding box center [205, 101] width 97 height 13
click at [281, 62] on button "Apply" at bounding box center [279, 64] width 18 height 12
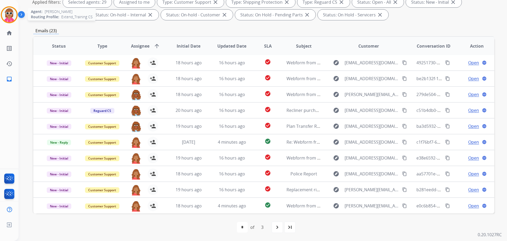
click at [12, 15] on img at bounding box center [9, 14] width 15 height 15
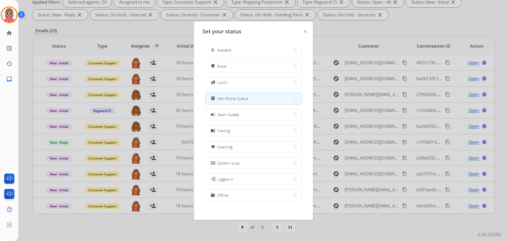
click at [336, 26] on div at bounding box center [253, 120] width 507 height 241
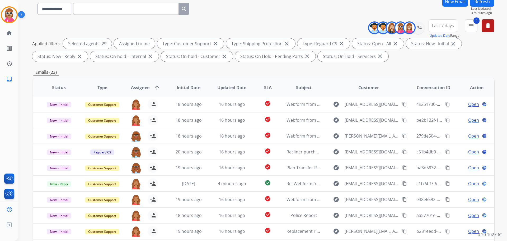
scroll to position [0, 0]
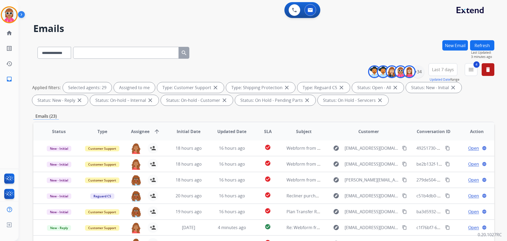
drag, startPoint x: 487, startPoint y: 43, endPoint x: 475, endPoint y: 48, distance: 12.4
click at [486, 42] on button "Refresh" at bounding box center [482, 45] width 24 height 10
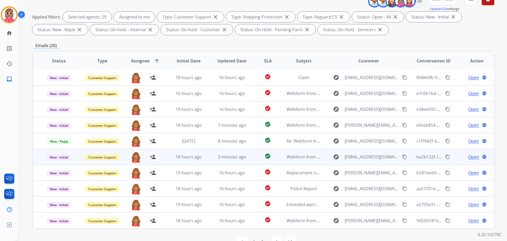
scroll to position [85, 0]
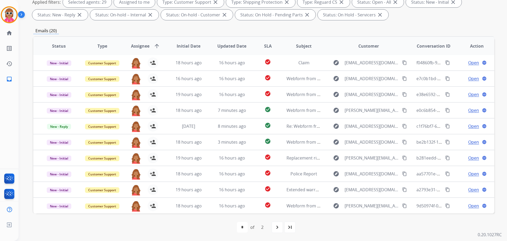
click at [282, 230] on div "navigate_next" at bounding box center [278, 227] width 12 height 12
select select "*"
drag, startPoint x: 369, startPoint y: 226, endPoint x: 367, endPoint y: 220, distance: 7.0
click at [370, 225] on div "first_page navigate_before * * of 2 navigate_next last_page" at bounding box center [263, 227] width 461 height 11
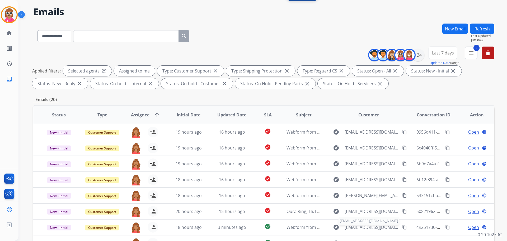
scroll to position [0, 0]
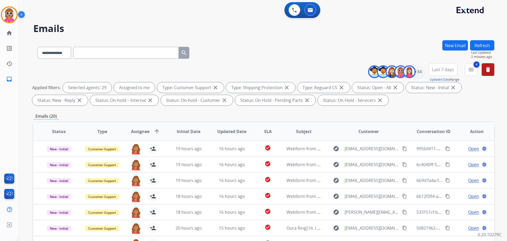
click at [109, 55] on input "text" at bounding box center [126, 53] width 106 height 12
paste input "**********"
type input "**********"
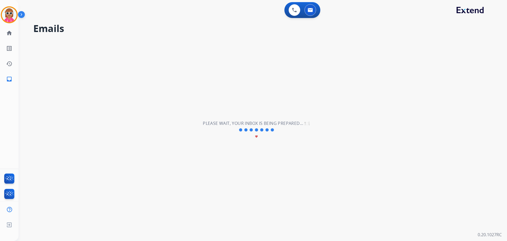
select select "*"
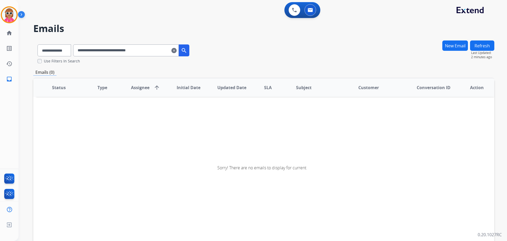
click at [171, 49] on input "**********" at bounding box center [126, 50] width 106 height 12
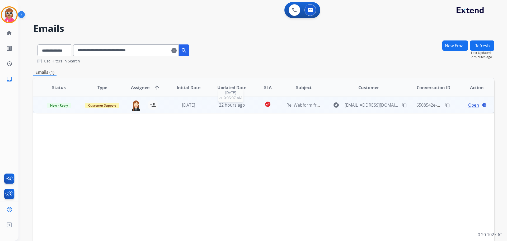
click at [218, 108] on td "22 hours ago [DATE] 9:05:07 AM" at bounding box center [227, 105] width 43 height 16
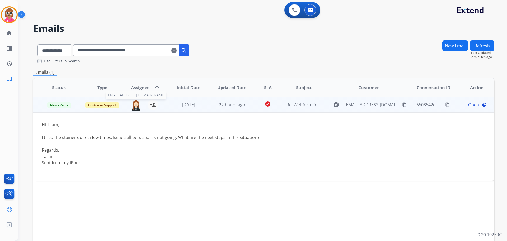
click at [135, 106] on img at bounding box center [136, 104] width 11 height 11
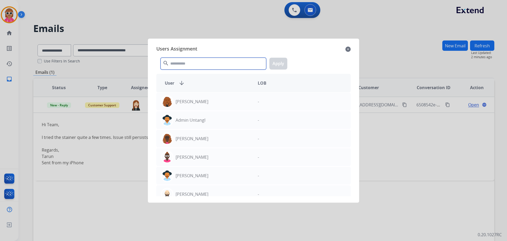
click at [178, 61] on input "text" at bounding box center [214, 64] width 106 height 12
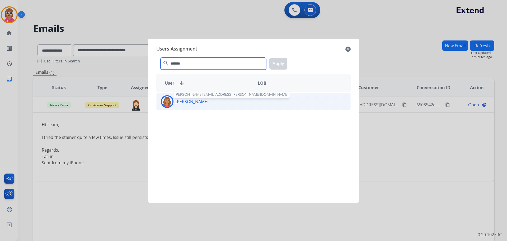
type input "*******"
click at [195, 104] on p "[PERSON_NAME]" at bounding box center [192, 101] width 33 height 6
click at [275, 63] on button "Apply" at bounding box center [279, 64] width 18 height 12
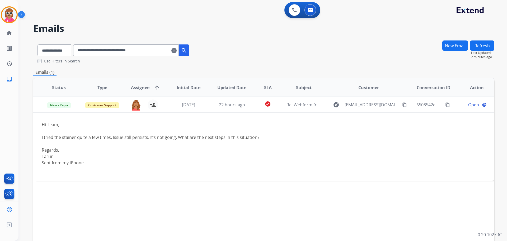
click at [485, 47] on button "Refresh" at bounding box center [482, 45] width 24 height 10
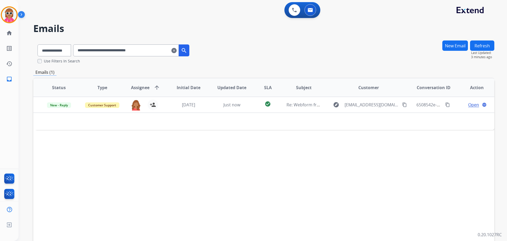
drag, startPoint x: 163, startPoint y: 48, endPoint x: 79, endPoint y: 50, distance: 84.4
click at [78, 51] on div "**********" at bounding box center [113, 49] width 160 height 18
paste input "text"
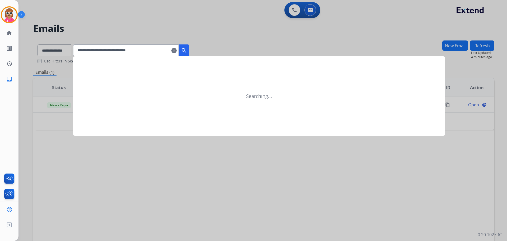
type input "**********"
click at [189, 46] on button "search" at bounding box center [184, 50] width 11 height 12
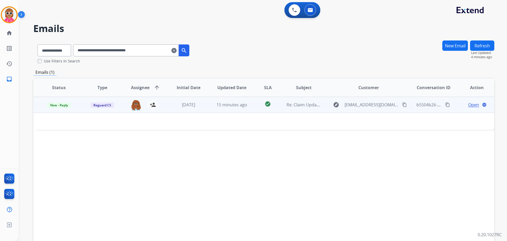
click at [247, 109] on td "15 minutes ago" at bounding box center [227, 105] width 43 height 16
drag, startPoint x: 247, startPoint y: 109, endPoint x: 248, endPoint y: 106, distance: 3.7
click at [247, 108] on td "15 minutes ago" at bounding box center [227, 105] width 43 height 16
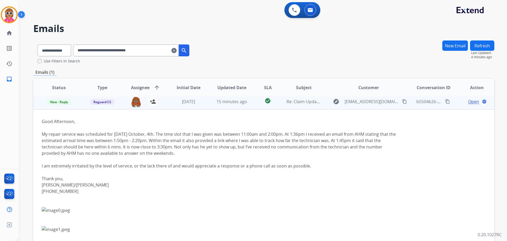
scroll to position [8, 0]
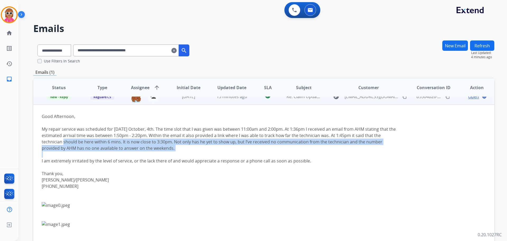
drag, startPoint x: 82, startPoint y: 142, endPoint x: 187, endPoint y: 166, distance: 107.3
click at [261, 151] on div "Good Afternoon, My repair service was scheduled for [DATE] October, 4th. The ti…" at bounding box center [221, 179] width 358 height 133
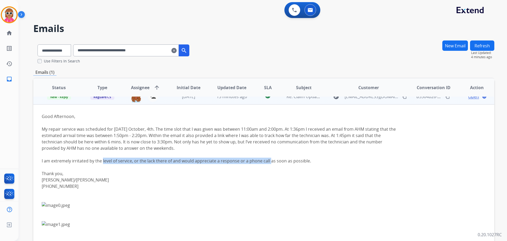
drag, startPoint x: 126, startPoint y: 161, endPoint x: 317, endPoint y: 157, distance: 191.1
click at [311, 160] on div "I am extremely irritated by the level of service, or the lack there of and woul…" at bounding box center [221, 161] width 358 height 6
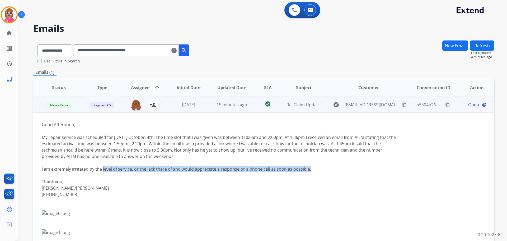
click at [403, 104] on mat-icon "content_copy" at bounding box center [405, 104] width 5 height 5
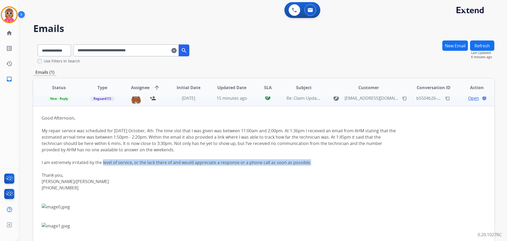
scroll to position [8, 0]
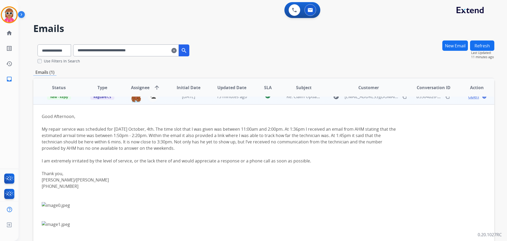
drag, startPoint x: 225, startPoint y: 155, endPoint x: 252, endPoint y: 145, distance: 29.6
click at [225, 155] on div at bounding box center [221, 154] width 358 height 6
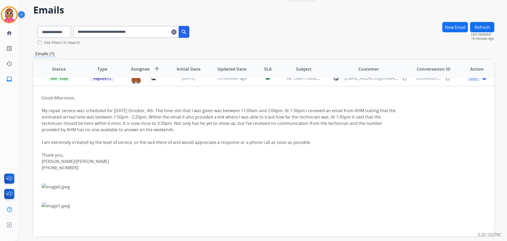
scroll to position [41, 0]
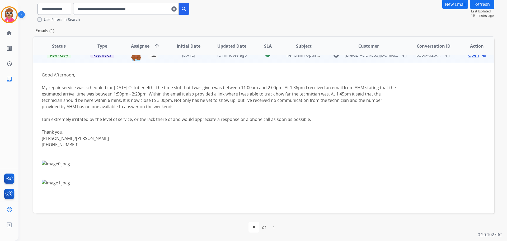
click at [255, 121] on div "I am extremely irritated by the level of service, or the lack there of and woul…" at bounding box center [221, 119] width 358 height 6
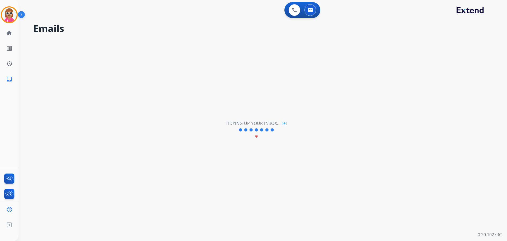
scroll to position [0, 0]
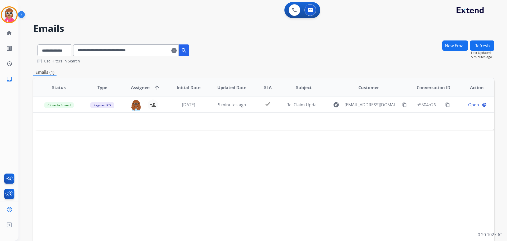
drag, startPoint x: 174, startPoint y: 50, endPoint x: 79, endPoint y: 53, distance: 95.2
click at [79, 53] on div "**********" at bounding box center [113, 49] width 160 height 18
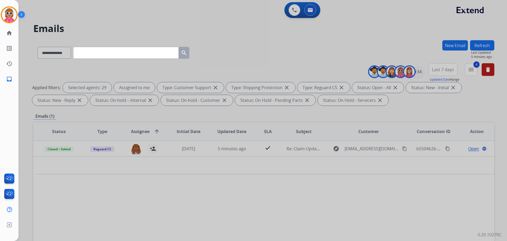
click at [235, 37] on div at bounding box center [253, 120] width 507 height 241
